Goal: Information Seeking & Learning: Learn about a topic

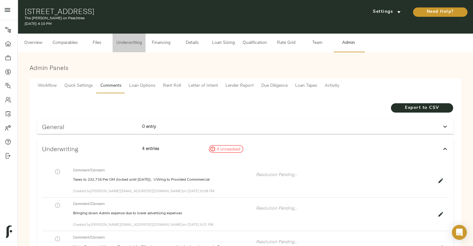
click at [137, 42] on span "Underwriting" at bounding box center [129, 43] width 26 height 8
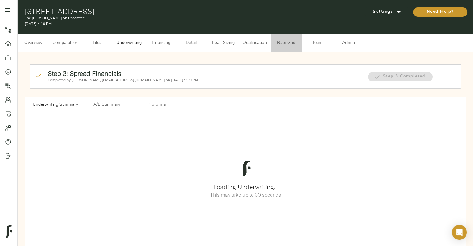
click at [285, 44] on span "Rate Grid" at bounding box center [286, 43] width 24 height 8
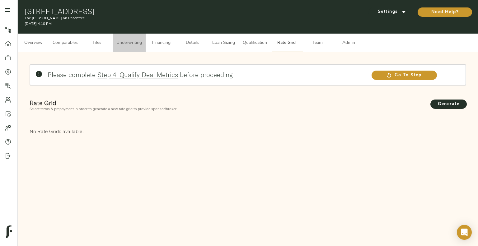
click at [137, 46] on span "Underwriting" at bounding box center [129, 43] width 26 height 8
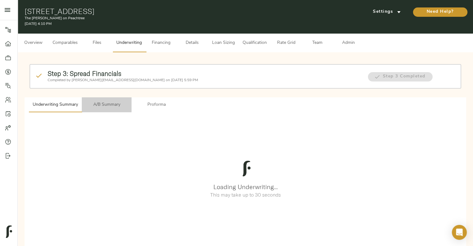
click at [103, 100] on button "A/B Summary" at bounding box center [107, 104] width 50 height 15
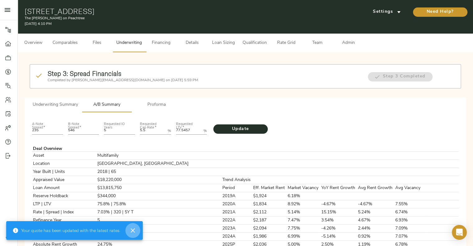
click at [133, 232] on icon "button" at bounding box center [132, 230] width 7 height 7
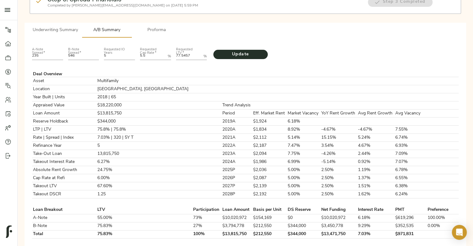
scroll to position [75, 0]
click at [287, 232] on td "$344,000" at bounding box center [304, 234] width 34 height 8
copy td "$344,000"
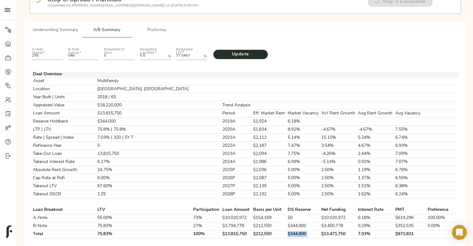
scroll to position [0, 0]
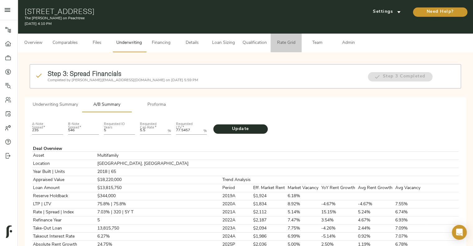
click at [284, 40] on span "Rate Grid" at bounding box center [286, 43] width 24 height 8
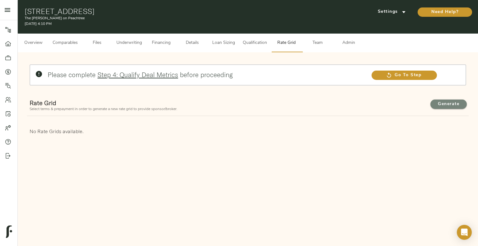
click at [458, 105] on span "Generate" at bounding box center [449, 105] width 24 height 8
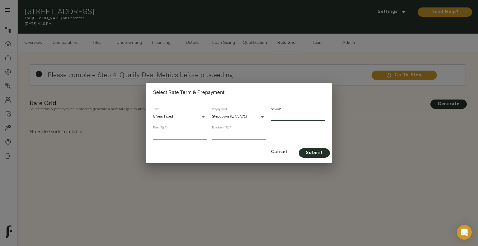
click at [298, 116] on input "number" at bounding box center [298, 117] width 54 height 8
type input "328"
click at [159, 134] on input "number" at bounding box center [180, 135] width 54 height 8
type input "1"
click at [216, 137] on input "number" at bounding box center [239, 135] width 54 height 8
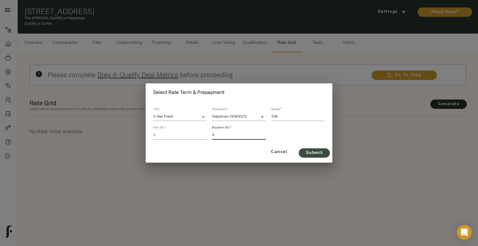
type input "4"
click at [305, 151] on span "Submit" at bounding box center [314, 153] width 19 height 8
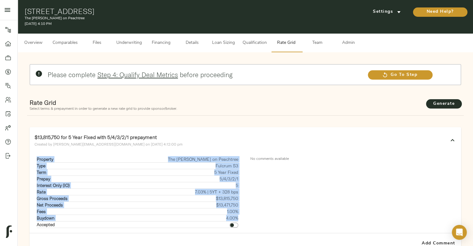
drag, startPoint x: 36, startPoint y: 158, endPoint x: 238, endPoint y: 216, distance: 210.0
click at [238, 216] on tbody "Property The [PERSON_NAME] on Peachtree Type Fulcrum S3 Term 5 Year Fixed Prepa…" at bounding box center [138, 192] width 202 height 72
copy tbody "Property The [PERSON_NAME] on Peachtree Type Fulcrum S3 Term 5 Year Fixed Prepa…"
click at [137, 51] on button "Underwriting" at bounding box center [129, 43] width 33 height 19
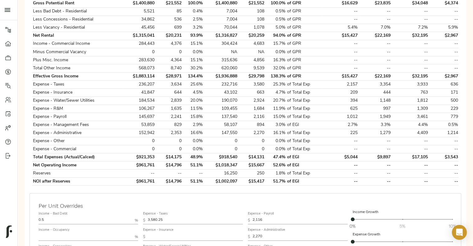
scroll to position [204, 0]
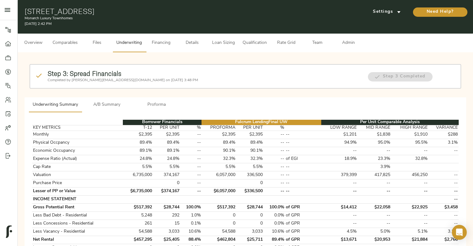
scroll to position [30, 0]
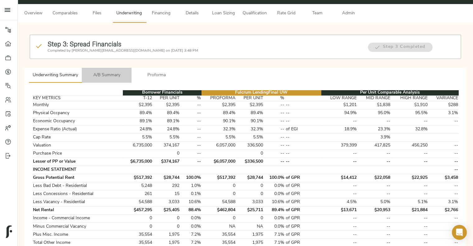
click at [118, 72] on span "A/B Summary" at bounding box center [107, 76] width 42 height 8
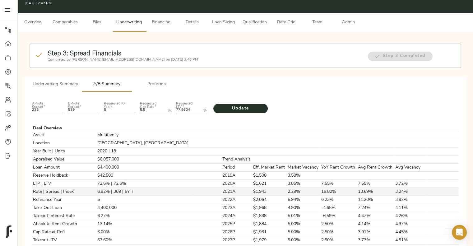
scroll to position [0, 0]
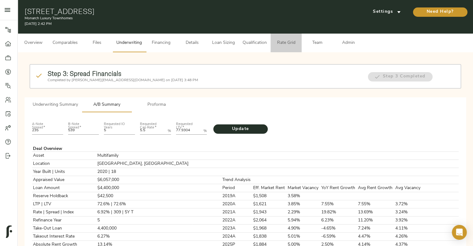
click at [288, 41] on span "Rate Grid" at bounding box center [286, 43] width 24 height 8
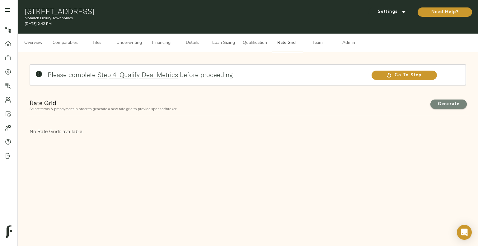
click at [439, 104] on span "Generate" at bounding box center [449, 105] width 24 height 8
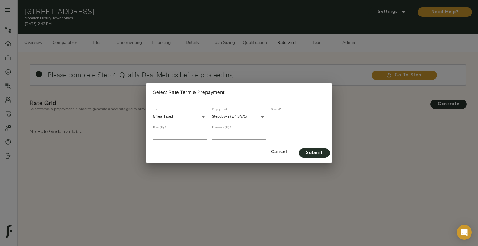
click at [281, 116] on input "number" at bounding box center [298, 117] width 54 height 8
type input "313"
click at [190, 135] on input "number" at bounding box center [180, 135] width 54 height 8
type input "1"
click at [232, 136] on input "number" at bounding box center [239, 135] width 54 height 8
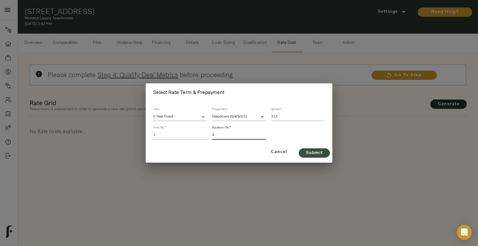
type input "4"
click at [315, 151] on span "Submit" at bounding box center [314, 153] width 19 height 8
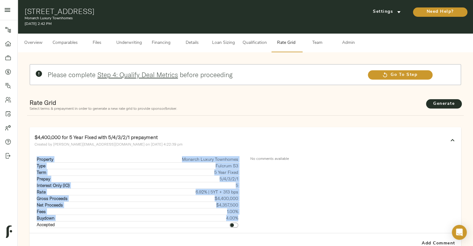
drag, startPoint x: 36, startPoint y: 158, endPoint x: 238, endPoint y: 215, distance: 209.2
click at [238, 215] on tbody "Property Monarch Luxury Townhomes Type Fulcrum S3 Term 5 Year Fixed Prepay 5/4/…" at bounding box center [138, 192] width 202 height 72
copy tbody "Property Monarch Luxury Townhomes Type Fulcrum S3 Term 5 Year Fixed Prepay 5/4/…"
click at [138, 43] on span "Underwriting" at bounding box center [129, 43] width 26 height 8
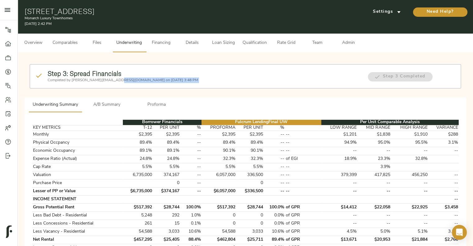
drag, startPoint x: 113, startPoint y: 82, endPoint x: 113, endPoint y: 99, distance: 17.4
click at [113, 99] on button "A/B Summary" at bounding box center [107, 104] width 50 height 15
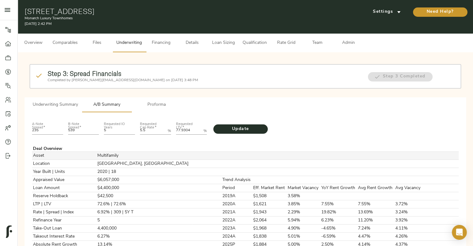
click at [222, 152] on td at bounding box center [237, 156] width 31 height 8
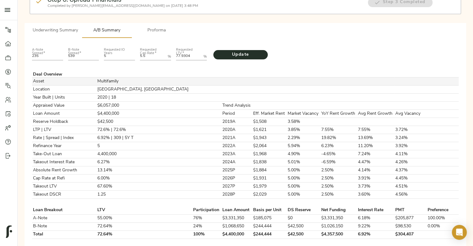
scroll to position [75, 0]
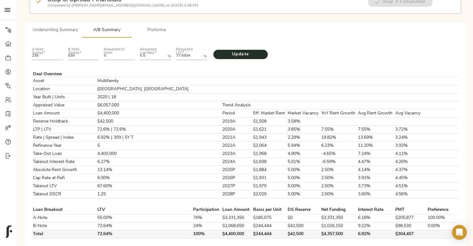
click at [287, 231] on td "$42,500" at bounding box center [304, 234] width 34 height 8
copy td "$42,500"
